Goal: Navigation & Orientation: Find specific page/section

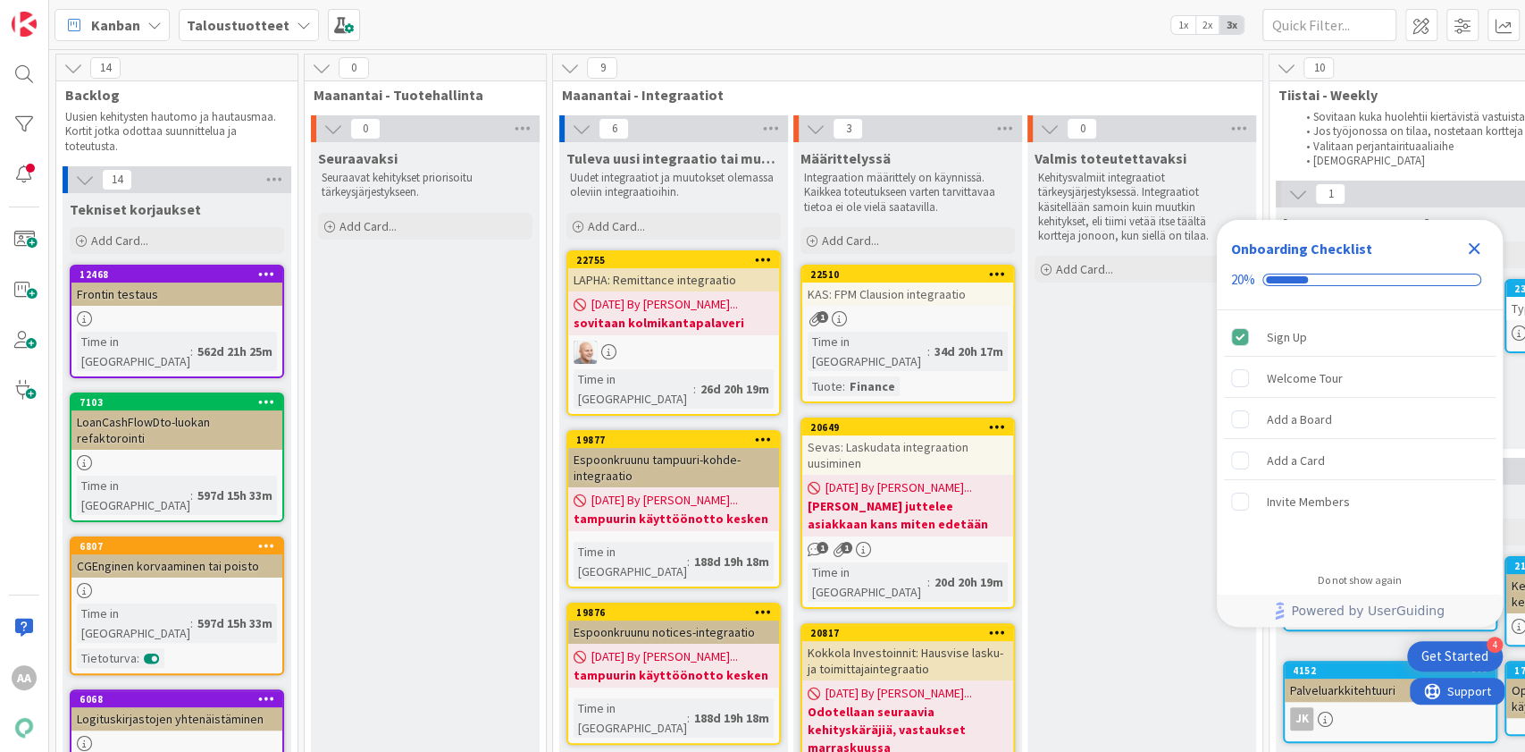
click at [287, 36] on div "Taloustuotteet" at bounding box center [249, 25] width 140 height 32
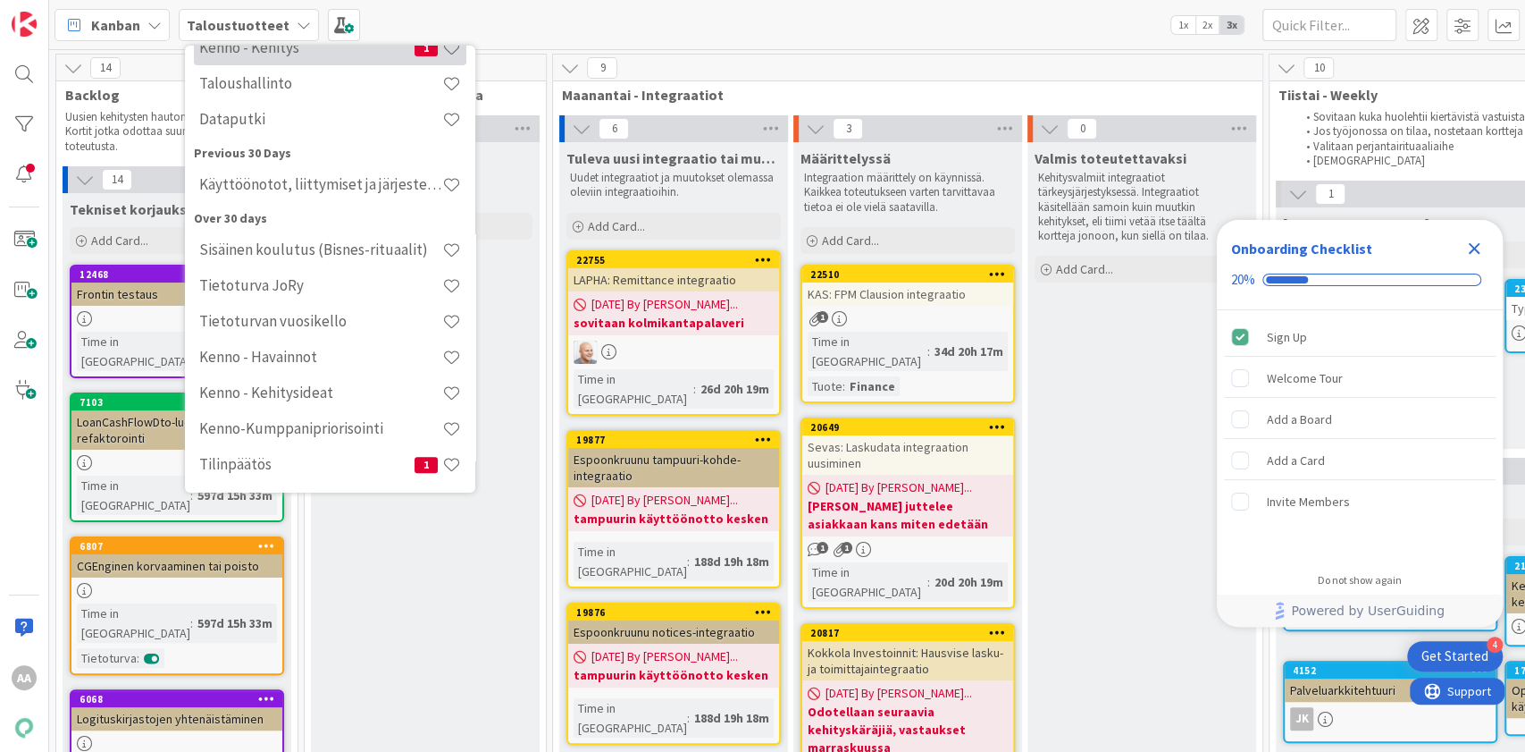
scroll to position [265, 0]
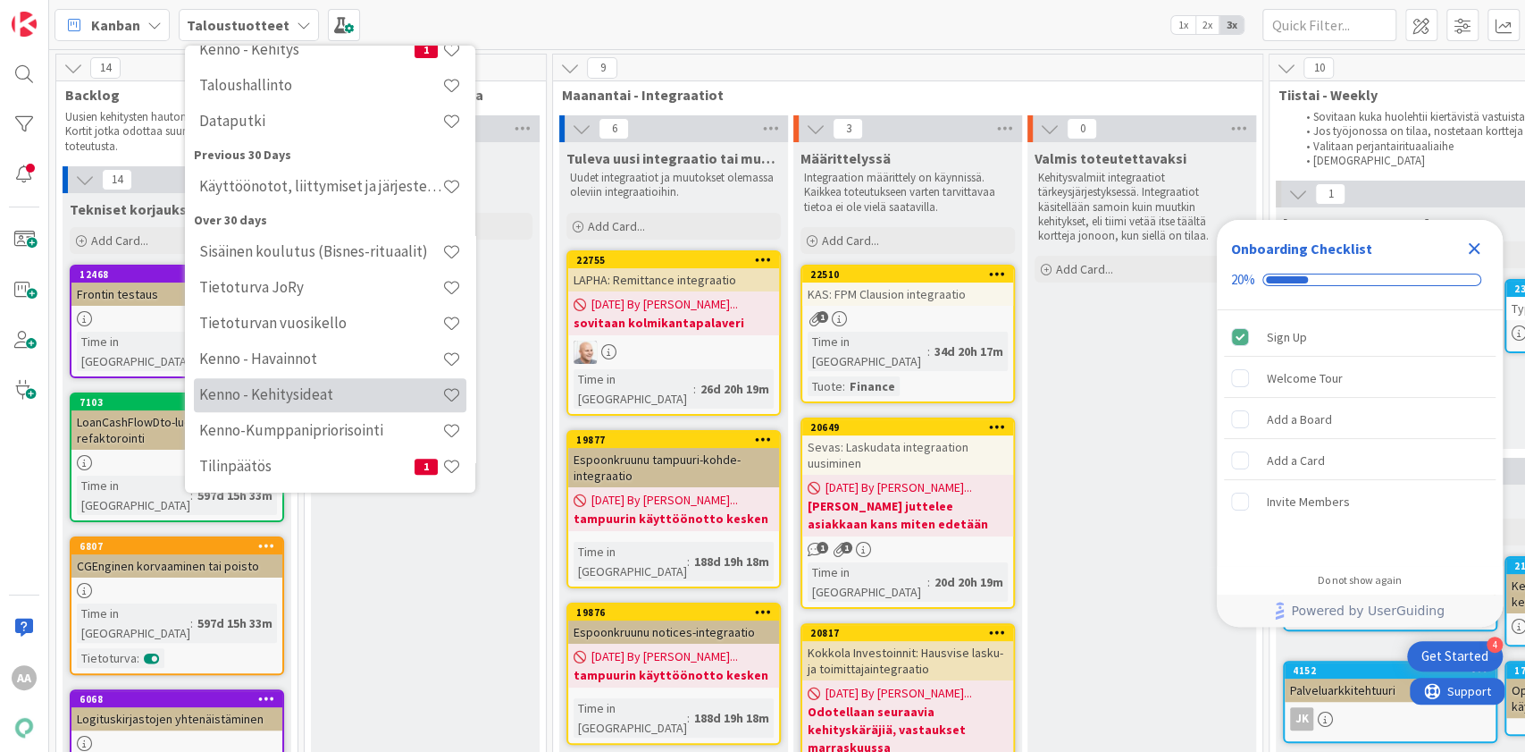
click at [331, 390] on h4 "Kenno - Kehitysideat" at bounding box center [320, 394] width 243 height 18
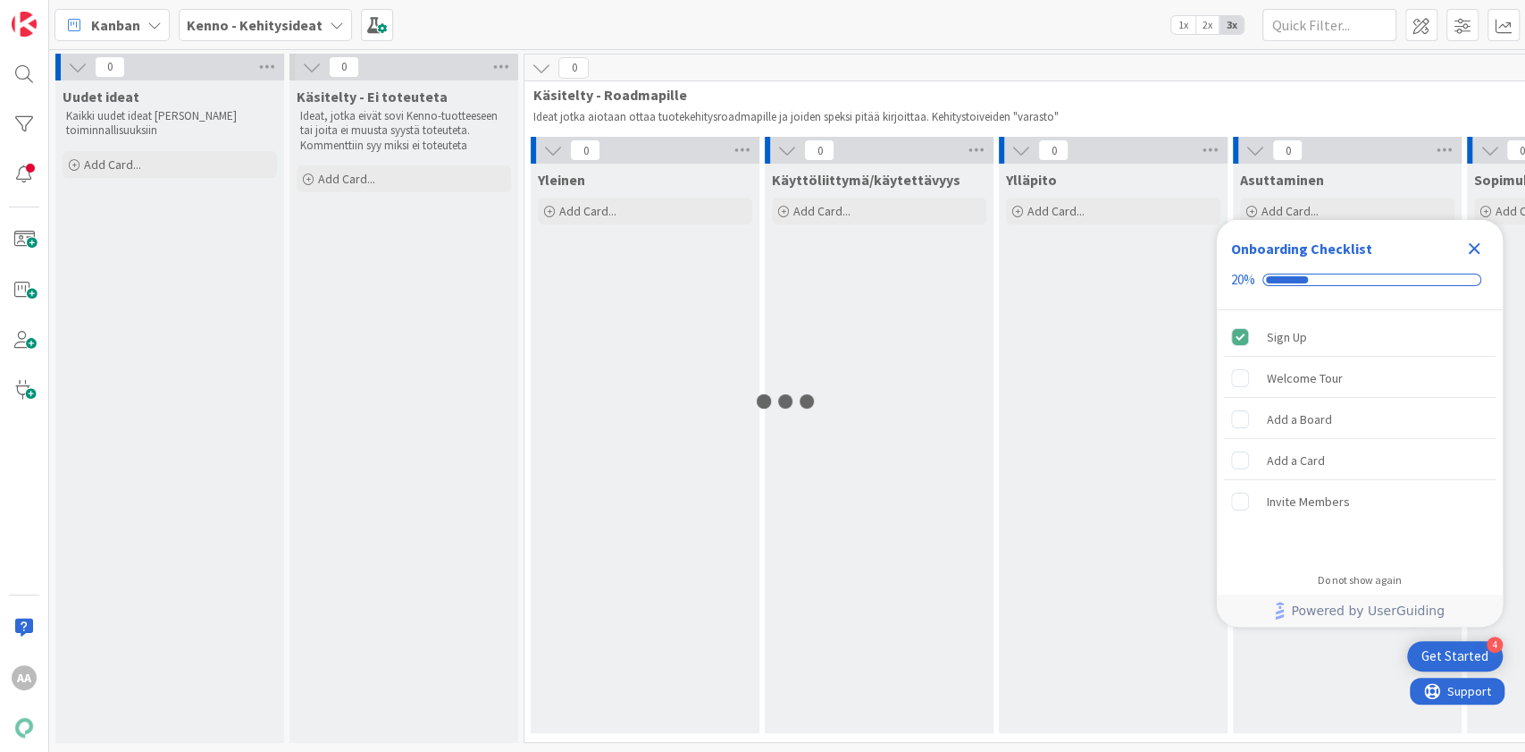
click at [1474, 241] on icon "Close Checklist" at bounding box center [1474, 248] width 21 height 21
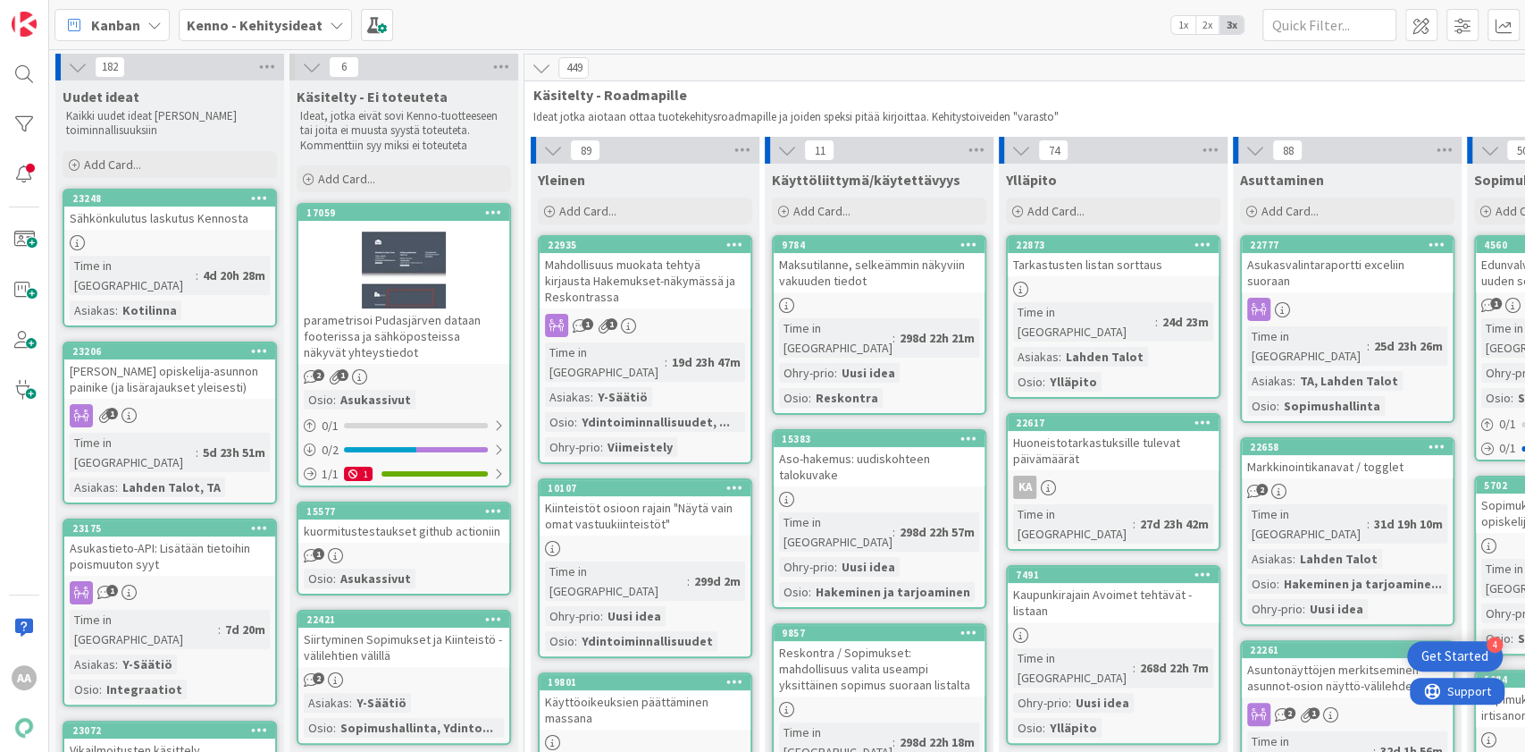
drag, startPoint x: 1474, startPoint y: 250, endPoint x: 314, endPoint y: 30, distance: 1181.5
click at [314, 30] on b "Kenno - Kehitysideat" at bounding box center [255, 25] width 136 height 18
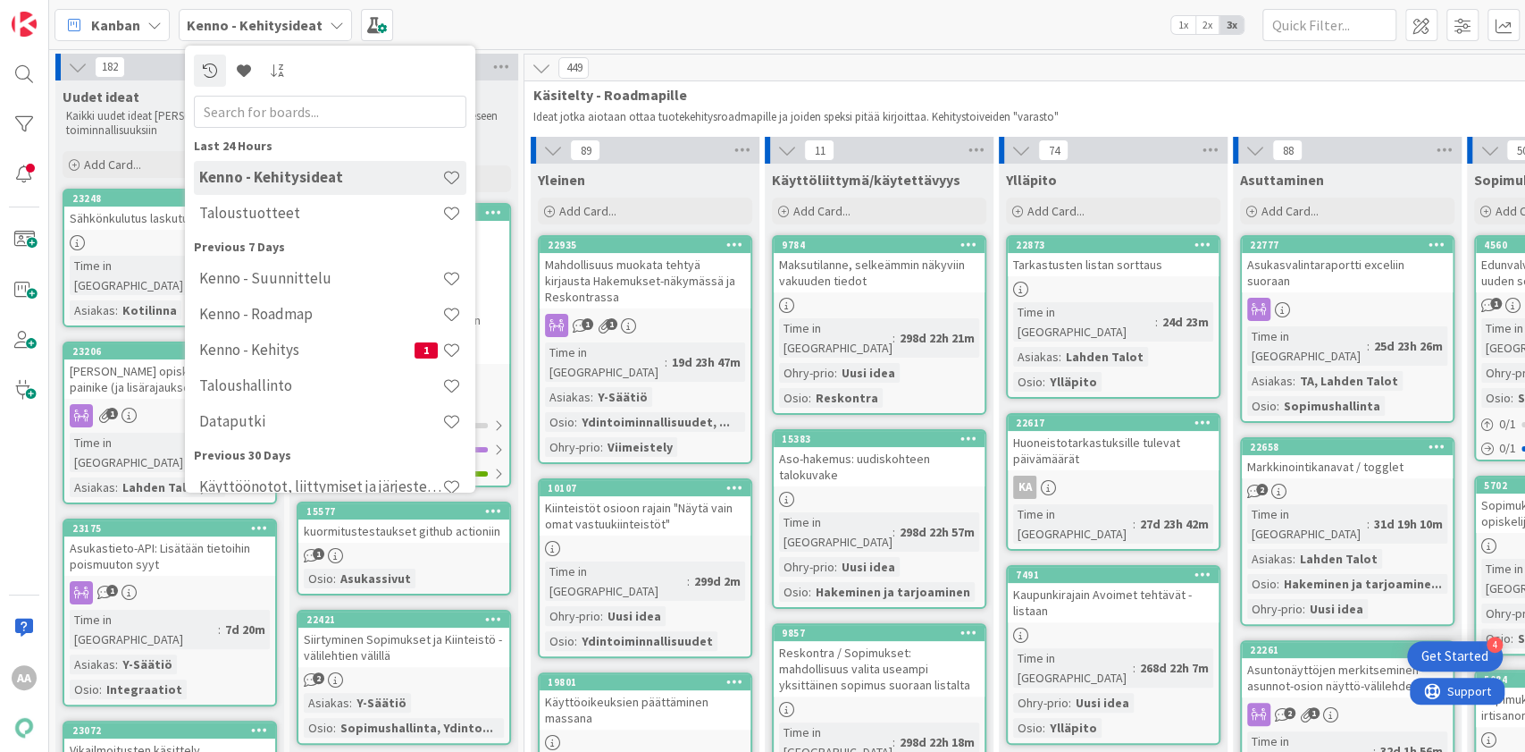
click at [327, 365] on div "Kenno - Kehitys 1" at bounding box center [330, 350] width 273 height 34
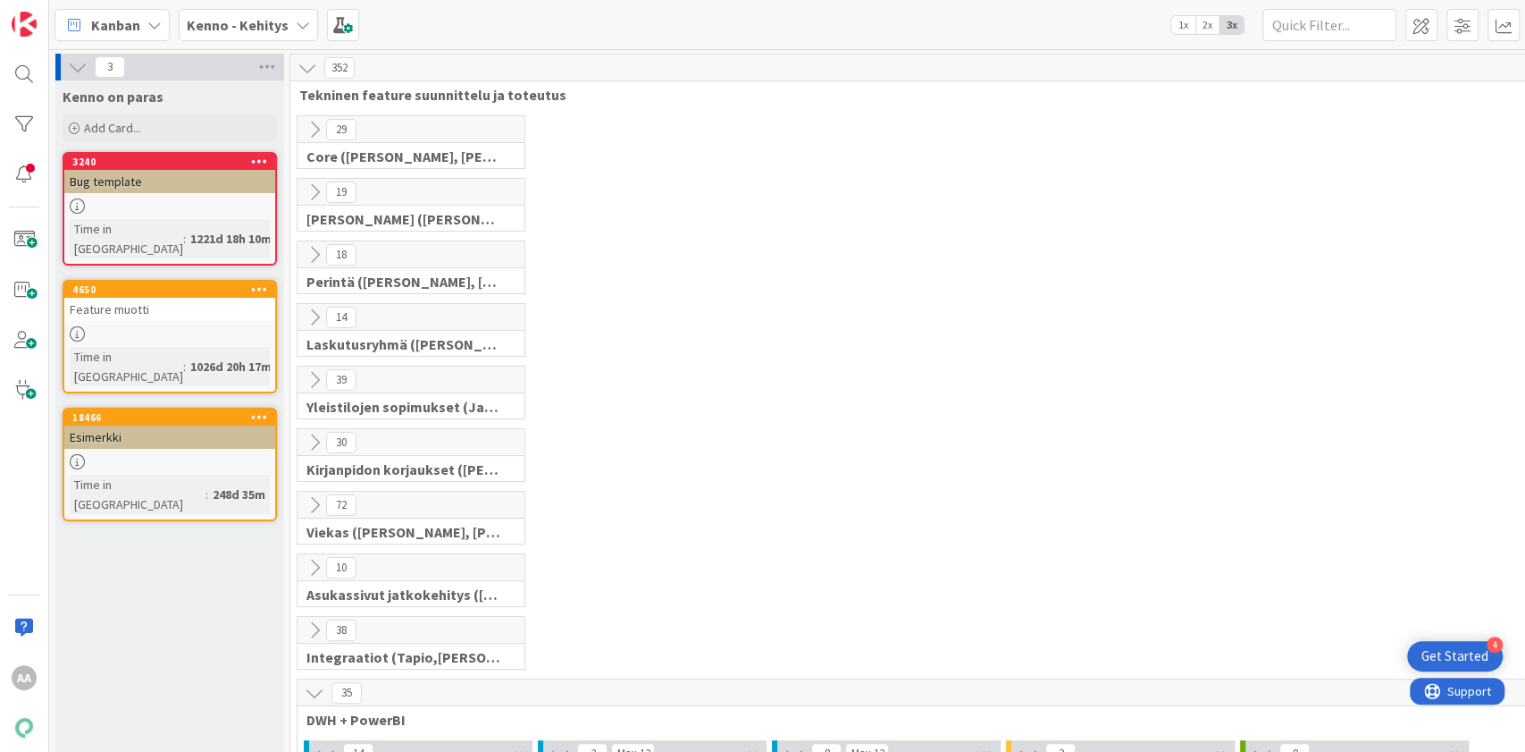
click at [302, 7] on div "Kanban Kenno - Kehitys 1x 2x 3x" at bounding box center [787, 24] width 1476 height 49
click at [299, 23] on icon at bounding box center [303, 25] width 14 height 14
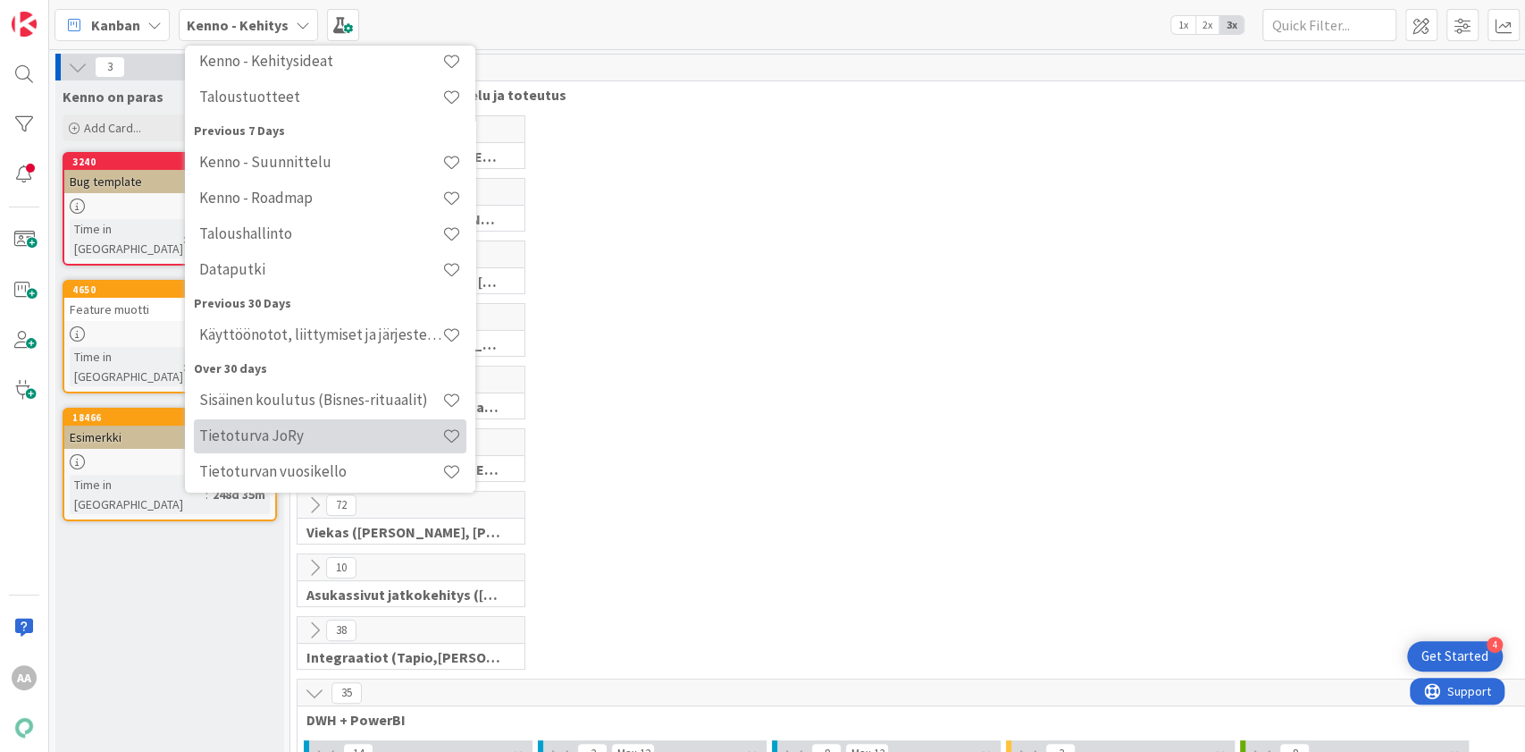
scroll to position [151, 0]
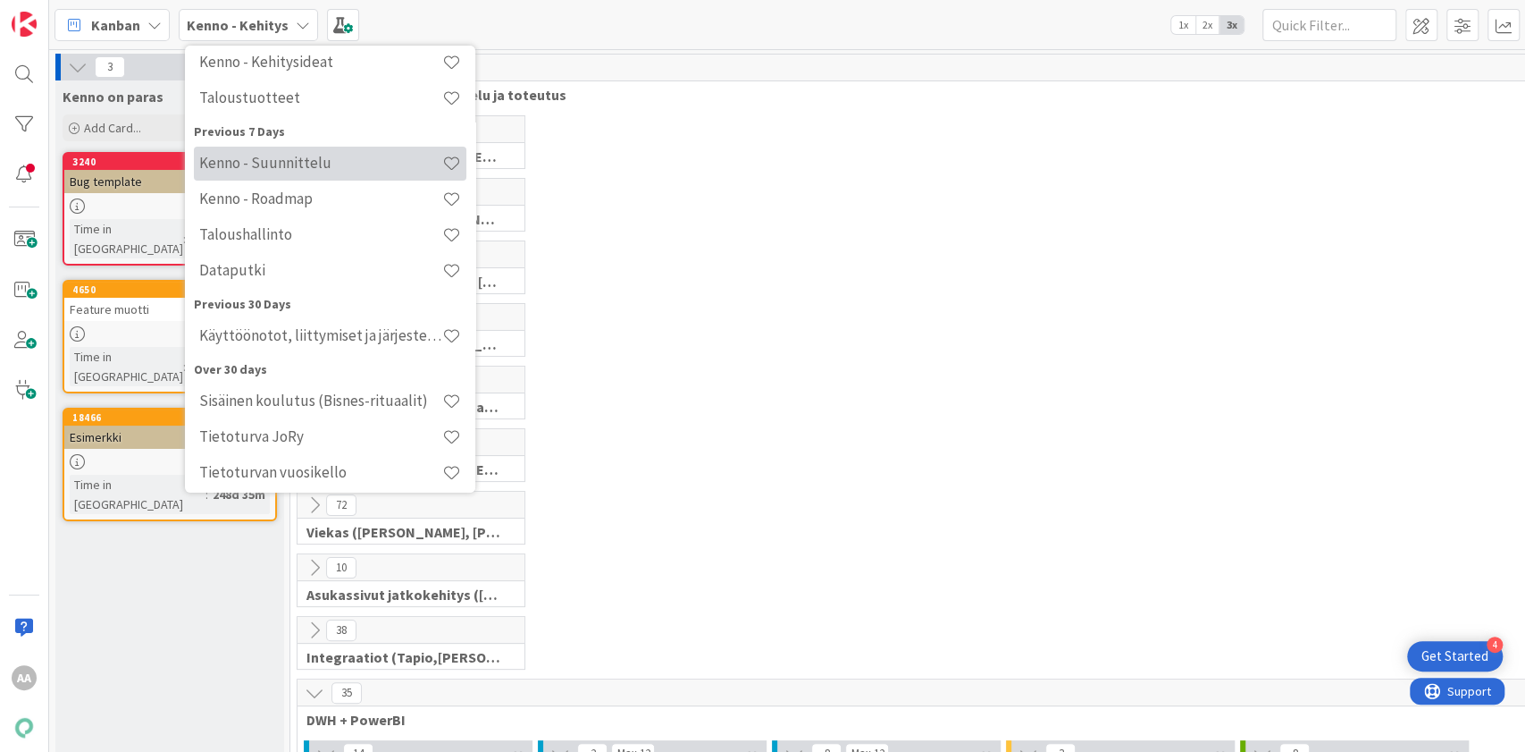
click at [332, 163] on h4 "Kenno - Suunnittelu" at bounding box center [320, 163] width 243 height 18
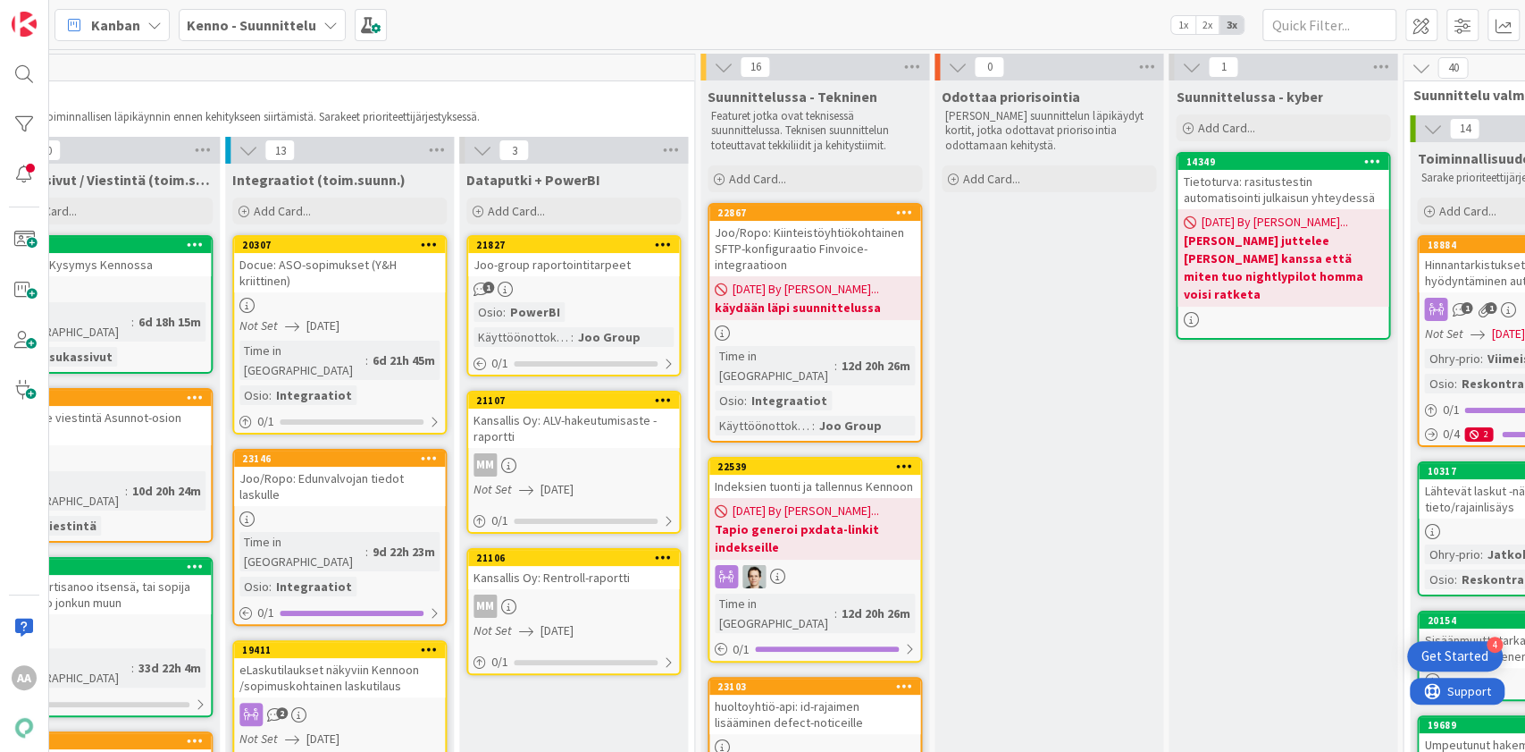
click at [595, 258] on div "Joo-group raportointitarpeet" at bounding box center [573, 264] width 211 height 23
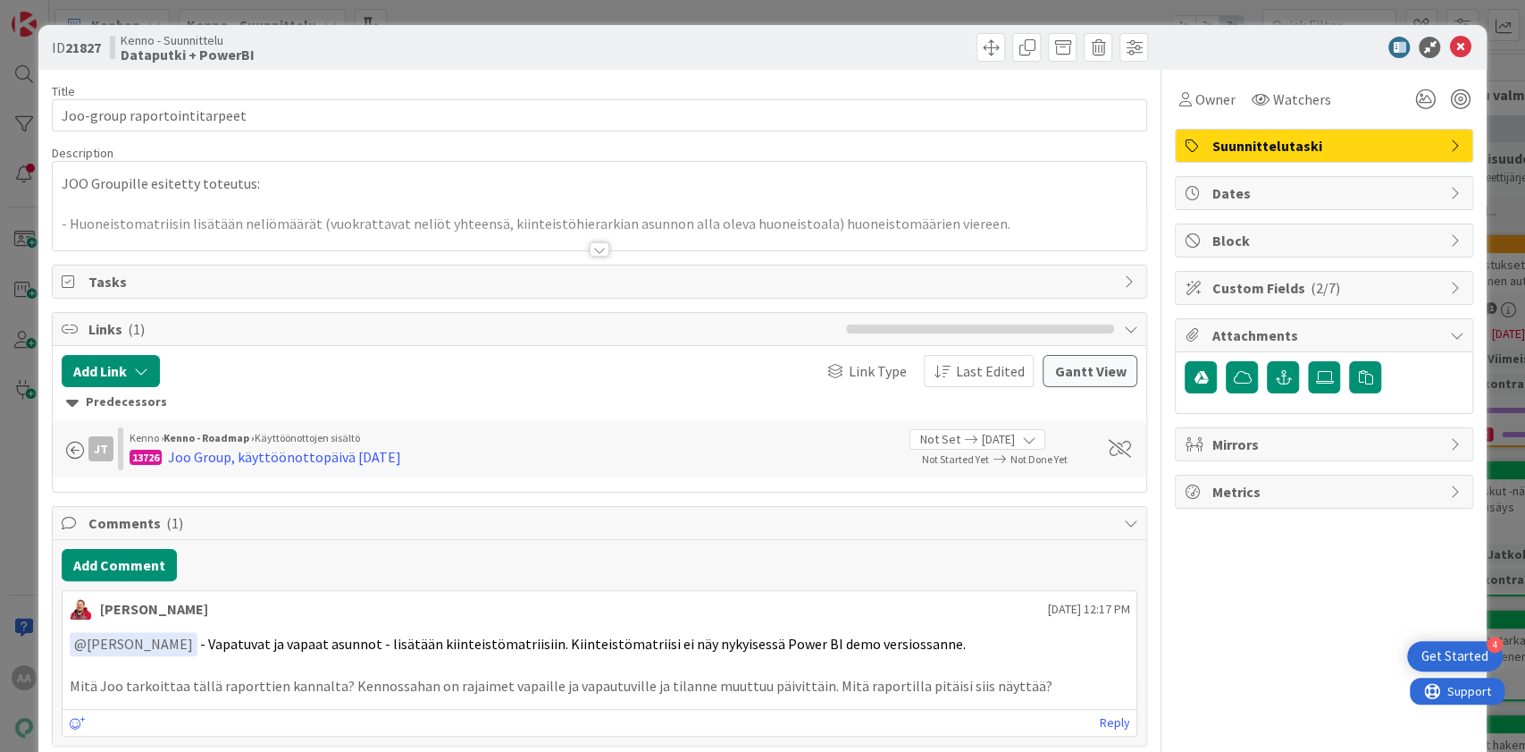
click at [590, 247] on div at bounding box center [600, 249] width 20 height 14
